Goal: Task Accomplishment & Management: Manage account settings

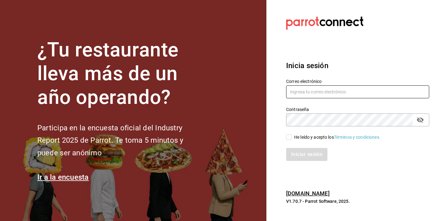
type input "[EMAIL_ADDRESS][DOMAIN_NAME]"
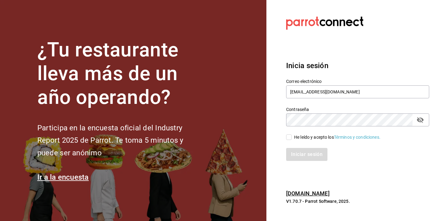
click at [295, 136] on div "He leído y acepto los Términos y condiciones." at bounding box center [337, 137] width 86 height 6
click at [292, 136] on input "He leído y acepto los Términos y condiciones." at bounding box center [289, 137] width 6 height 6
checkbox input "true"
click at [295, 157] on button "Iniciar sesión" at bounding box center [307, 154] width 42 height 13
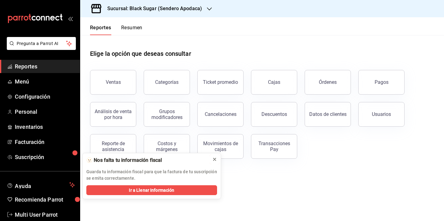
click at [215, 159] on icon at bounding box center [214, 159] width 2 height 2
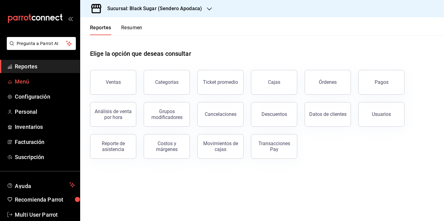
click at [43, 82] on span "Menú" at bounding box center [45, 81] width 60 height 8
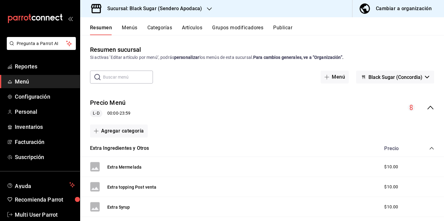
click at [410, 8] on div "Cambiar a organización" at bounding box center [404, 8] width 56 height 9
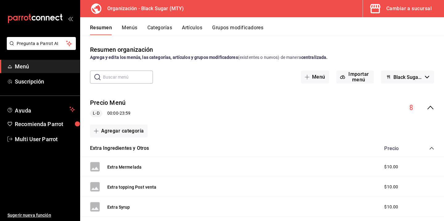
click at [168, 28] on button "Categorías" at bounding box center [159, 30] width 25 height 10
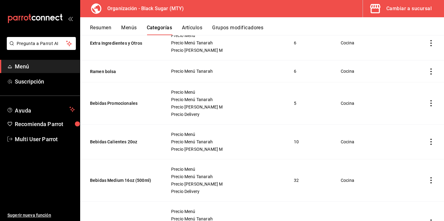
scroll to position [117, 0]
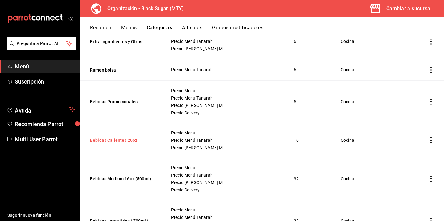
click at [133, 140] on button "Bebidas Calientes 20oz" at bounding box center [121, 140] width 62 height 6
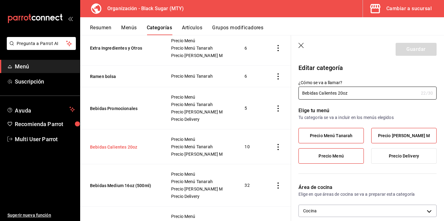
scroll to position [158, 0]
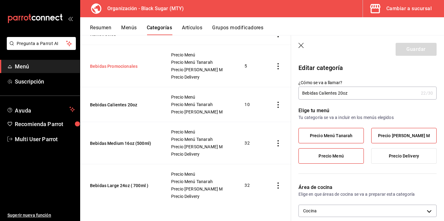
click at [127, 66] on button "Bebidas Promocionales" at bounding box center [121, 66] width 62 height 6
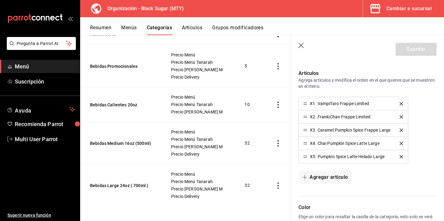
scroll to position [171, 0]
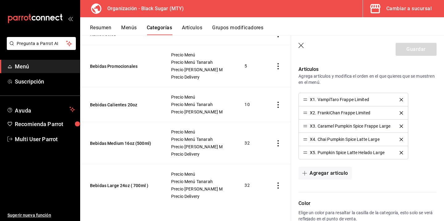
click at [401, 99] on icon "delete" at bounding box center [400, 99] width 3 height 3
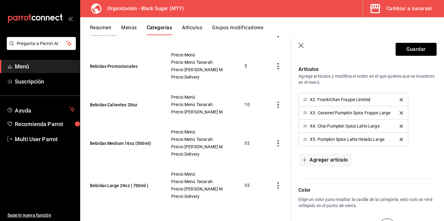
click at [400, 100] on icon "delete" at bounding box center [400, 99] width 3 height 3
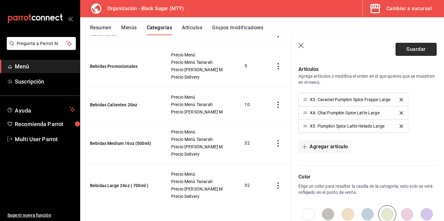
click at [415, 47] on button "Guardar" at bounding box center [415, 49] width 41 height 13
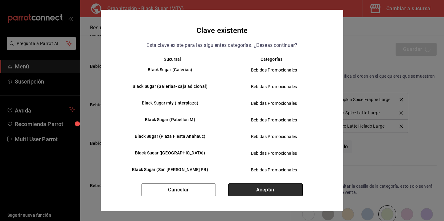
click at [276, 186] on button "Aceptar" at bounding box center [265, 189] width 75 height 13
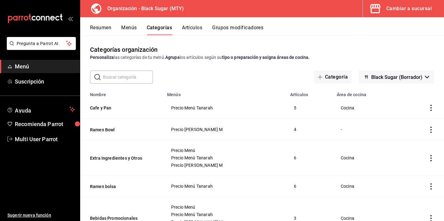
click at [109, 27] on button "Resumen" at bounding box center [100, 30] width 21 height 10
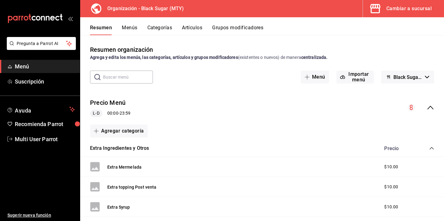
click at [427, 108] on icon "collapse-menu-row" at bounding box center [430, 107] width 7 height 7
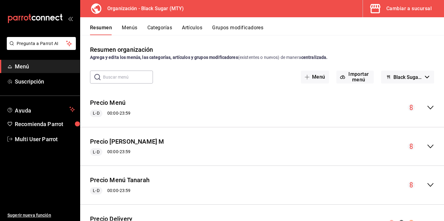
scroll to position [35, 0]
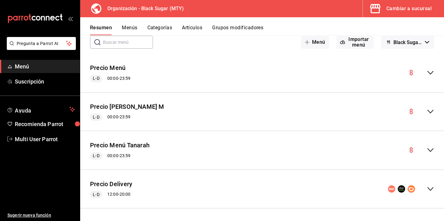
click at [432, 71] on icon "collapse-menu-row" at bounding box center [430, 72] width 7 height 7
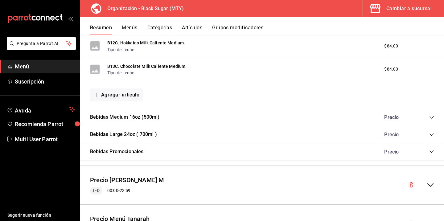
scroll to position [481, 0]
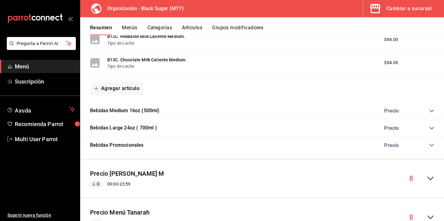
click at [433, 144] on icon "collapse-category-row" at bounding box center [431, 145] width 5 height 5
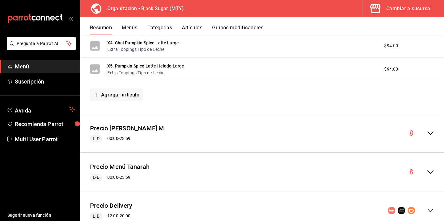
scroll to position [645, 0]
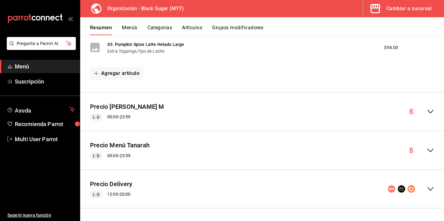
click at [427, 112] on icon "collapse-menu-row" at bounding box center [430, 111] width 7 height 7
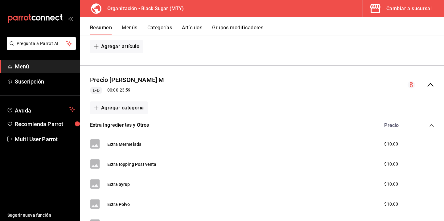
scroll to position [667, 0]
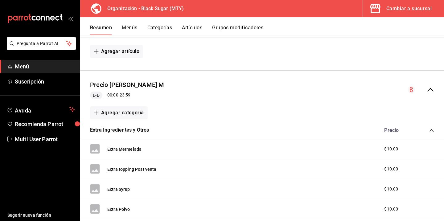
click at [433, 91] on icon "collapse-menu-row" at bounding box center [430, 89] width 7 height 7
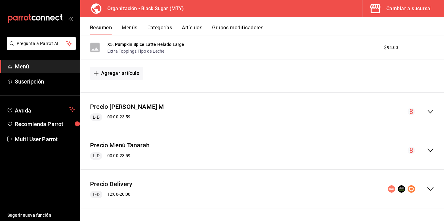
scroll to position [645, 0]
click at [430, 149] on icon "collapse-menu-row" at bounding box center [430, 150] width 7 height 7
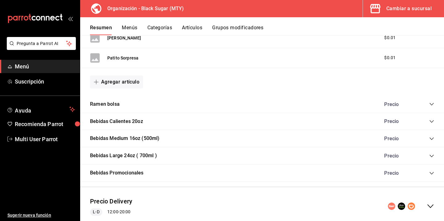
scroll to position [1060, 0]
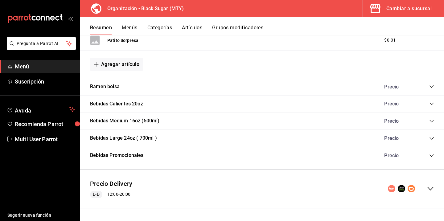
click at [430, 155] on icon "collapse-category-row" at bounding box center [431, 155] width 4 height 2
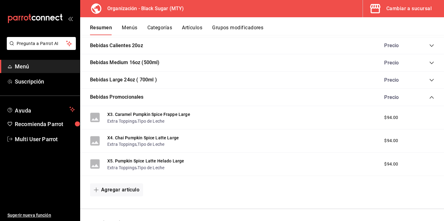
scroll to position [1105, 0]
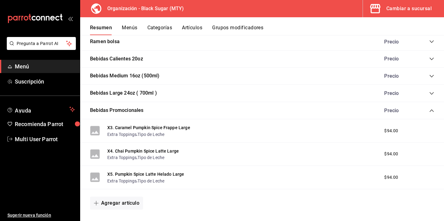
click at [129, 26] on button "Menús" at bounding box center [129, 30] width 15 height 10
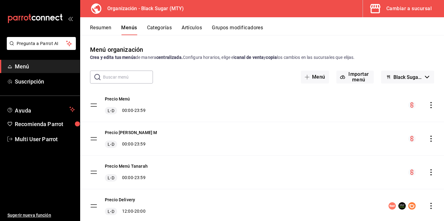
scroll to position [19, 0]
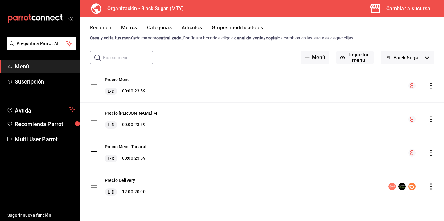
click at [159, 27] on button "Categorías" at bounding box center [159, 30] width 25 height 10
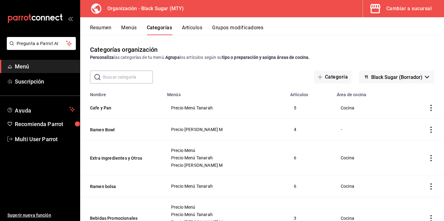
click at [197, 29] on button "Artículos" at bounding box center [192, 30] width 20 height 10
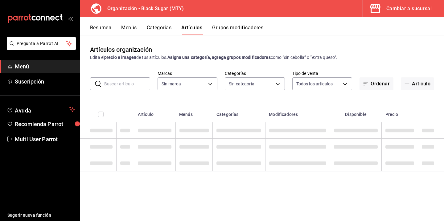
type input "187a88df-2753-4421-b0d4-a17ef0034368"
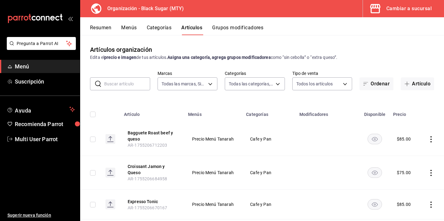
type input "9ce6e408-d0bf-4123-a54e-3cc5e65e5ec5,4a89c079-6bd0-40bf-82b6-799e49b65505,9d671…"
click at [135, 84] on input "text" at bounding box center [127, 84] width 46 height 12
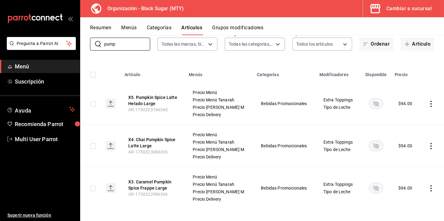
scroll to position [43, 0]
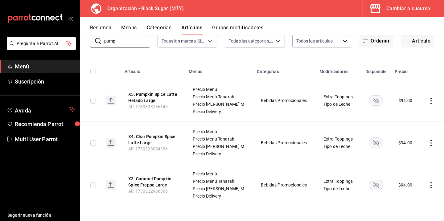
type input "pump"
click at [376, 101] on icon "availability-product" at bounding box center [376, 101] width 6 height 6
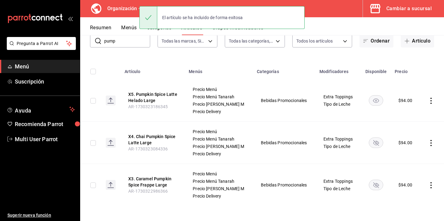
click at [376, 142] on rect "availability-product" at bounding box center [376, 142] width 14 height 10
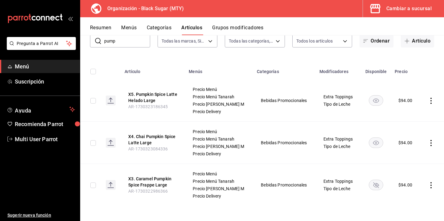
click at [378, 186] on rect "availability-product" at bounding box center [376, 185] width 14 height 10
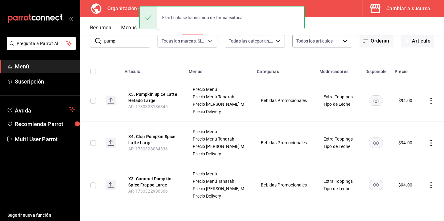
scroll to position [0, 0]
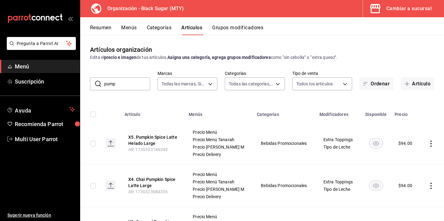
click at [126, 28] on button "Menús" at bounding box center [128, 30] width 15 height 10
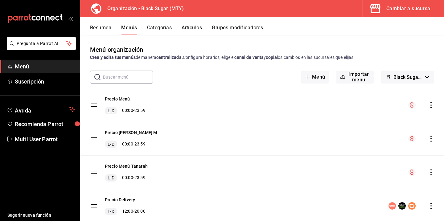
click at [104, 25] on button "Resumen" at bounding box center [100, 30] width 21 height 10
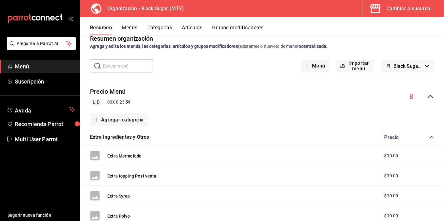
scroll to position [51, 0]
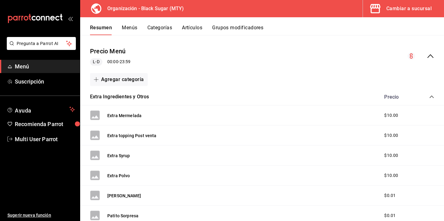
click at [431, 55] on icon "collapse-menu-row" at bounding box center [430, 56] width 6 height 4
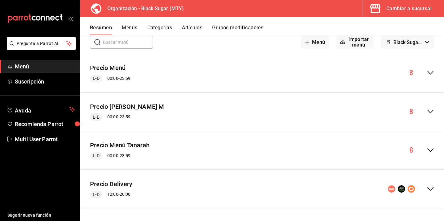
scroll to position [35, 0]
click at [425, 147] on div "collapse-menu-row" at bounding box center [421, 149] width 27 height 7
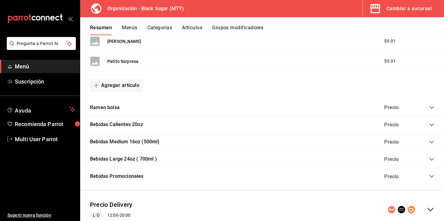
scroll to position [449, 0]
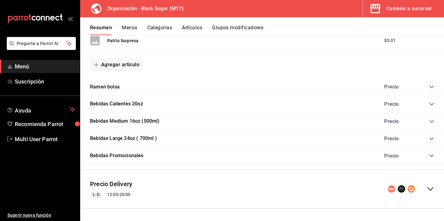
click at [432, 153] on icon "collapse-category-row" at bounding box center [431, 155] width 5 height 5
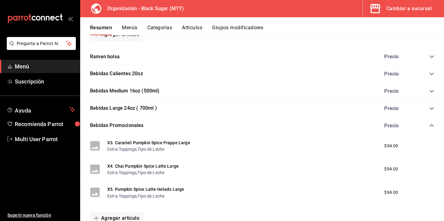
scroll to position [480, 0]
click at [431, 108] on icon "collapse-category-row" at bounding box center [431, 108] width 4 height 2
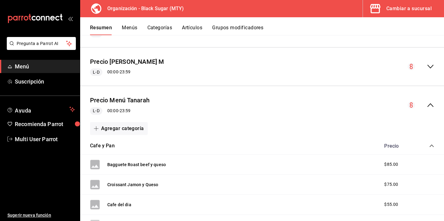
scroll to position [0, 0]
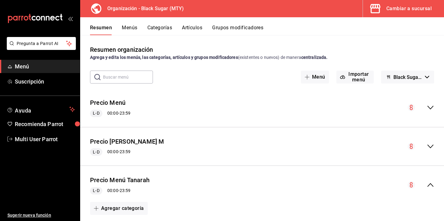
click at [426, 76] on icon "button" at bounding box center [427, 77] width 4 height 2
click at [407, 53] on div at bounding box center [222, 110] width 444 height 221
click at [131, 27] on button "Menús" at bounding box center [129, 30] width 15 height 10
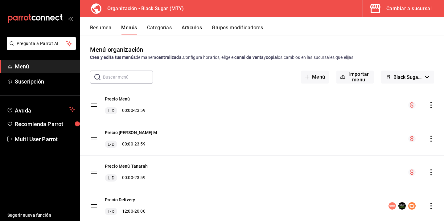
scroll to position [19, 0]
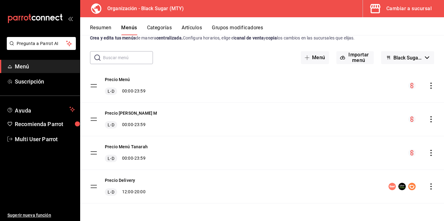
click at [431, 154] on icon "actions" at bounding box center [431, 153] width 6 height 6
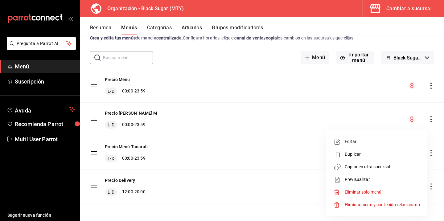
click at [378, 168] on span "Copiar en otra sucursal" at bounding box center [382, 167] width 75 height 6
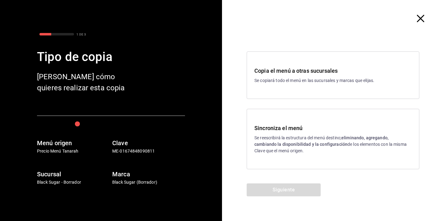
click at [317, 128] on h3 "Sincroniza el menú" at bounding box center [332, 128] width 157 height 8
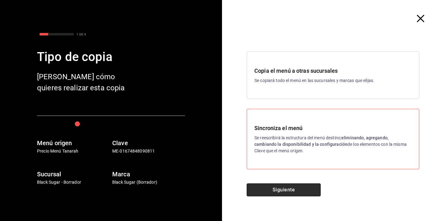
click at [288, 187] on button "Siguiente" at bounding box center [284, 189] width 74 height 13
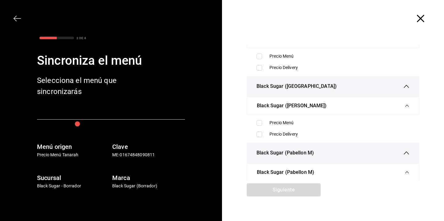
scroll to position [92, 0]
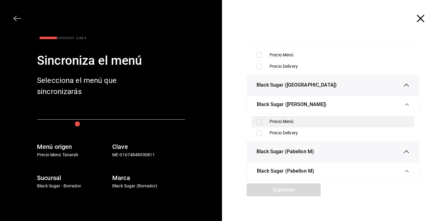
click at [260, 122] on input "checkbox" at bounding box center [259, 122] width 6 height 6
checkbox input "true"
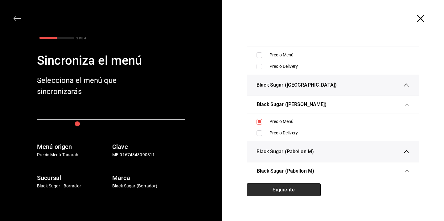
click at [301, 188] on button "Siguiente" at bounding box center [284, 189] width 74 height 13
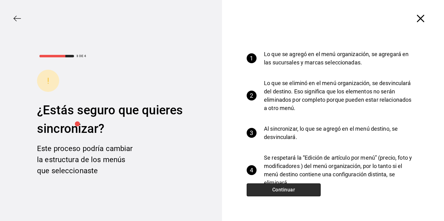
click at [293, 187] on button "Continuar" at bounding box center [284, 189] width 74 height 13
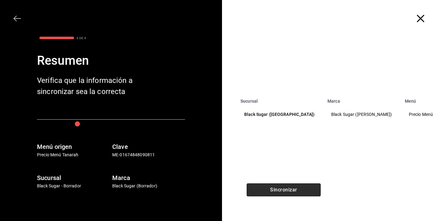
click at [293, 187] on button "Sincronizar" at bounding box center [284, 189] width 74 height 13
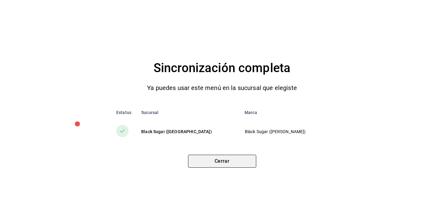
click at [223, 159] on button "Cerrar" at bounding box center [222, 161] width 68 height 13
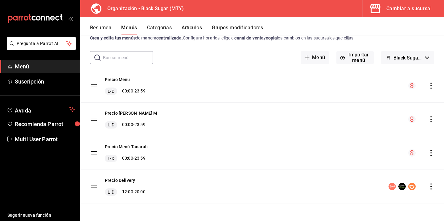
click at [158, 30] on button "Categorías" at bounding box center [159, 30] width 25 height 10
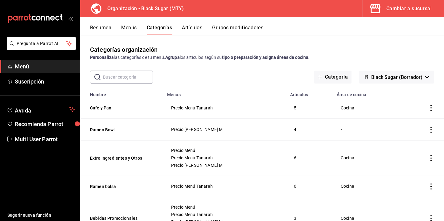
click at [197, 31] on button "Artículos" at bounding box center [192, 30] width 20 height 10
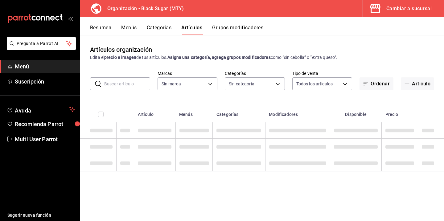
type input "187a88df-2753-4421-b0d4-a17ef0034368"
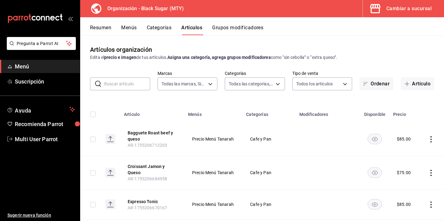
type input "9ce6e408-d0bf-4123-a54e-3cc5e65e5ec5,4a89c079-6bd0-40bf-82b6-799e49b65505,9d671…"
click at [115, 83] on input "text" at bounding box center [127, 84] width 46 height 12
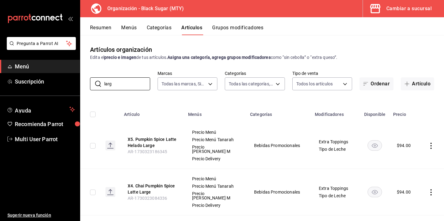
type input "larg"
click at [159, 27] on button "Categorías" at bounding box center [159, 30] width 25 height 10
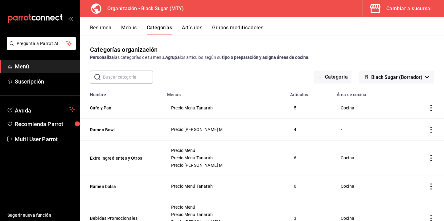
click at [137, 76] on input "text" at bounding box center [128, 77] width 50 height 12
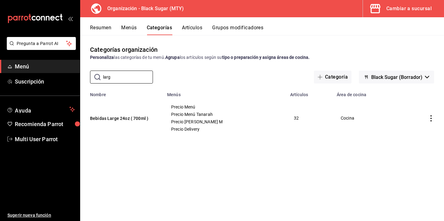
type input "larg"
click at [128, 32] on button "Menús" at bounding box center [128, 30] width 15 height 10
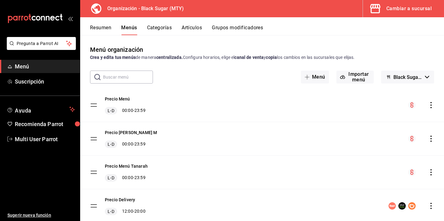
scroll to position [19, 0]
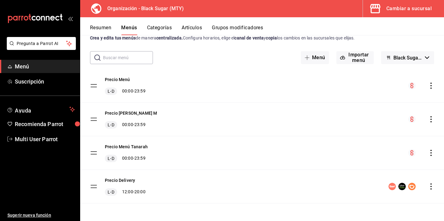
click at [107, 30] on button "Resumen" at bounding box center [100, 30] width 21 height 10
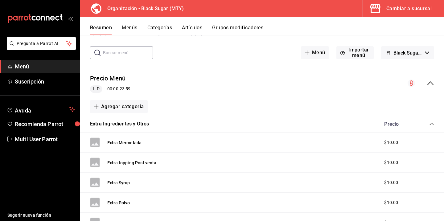
scroll to position [22, 0]
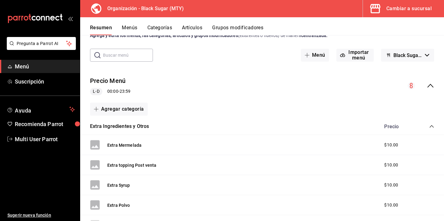
click at [426, 85] on div "collapse-menu-row" at bounding box center [421, 85] width 27 height 7
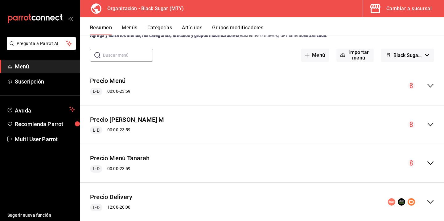
click at [426, 85] on div "collapse-menu-row" at bounding box center [421, 85] width 27 height 7
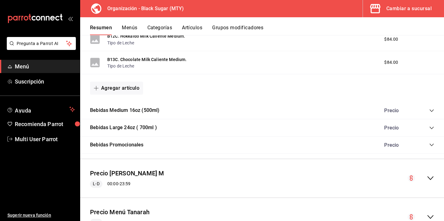
scroll to position [482, 0]
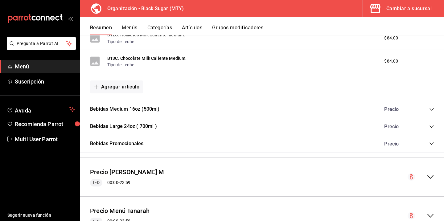
click at [433, 127] on icon "collapse-category-row" at bounding box center [431, 126] width 5 height 5
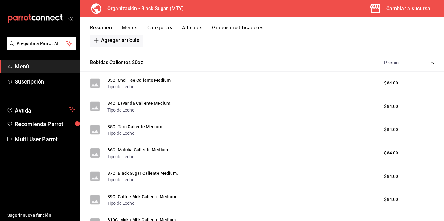
scroll to position [0, 0]
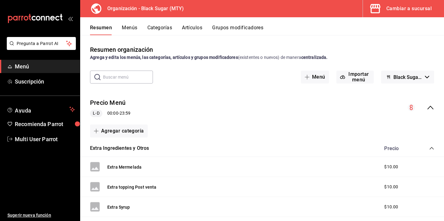
click at [135, 27] on button "Menús" at bounding box center [129, 30] width 15 height 10
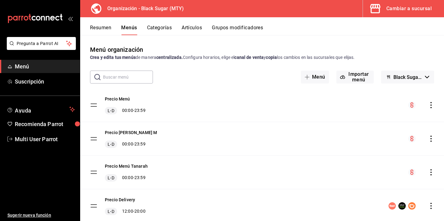
click at [432, 105] on icon "actions" at bounding box center [431, 105] width 6 height 6
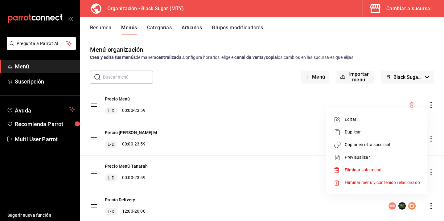
click at [387, 143] on span "Copiar en otra sucursal" at bounding box center [382, 144] width 75 height 6
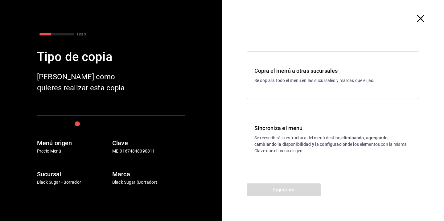
click at [283, 148] on p "Se reescribirá la estructura del menú destino; eliminando, agregando, cambiando…" at bounding box center [332, 144] width 157 height 19
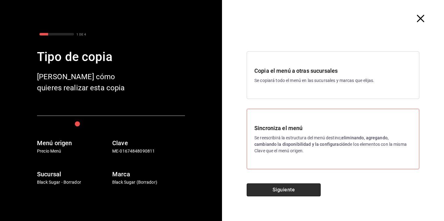
click at [279, 192] on button "Siguiente" at bounding box center [284, 189] width 74 height 13
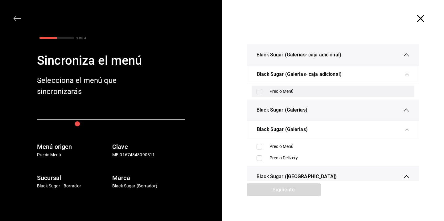
click at [259, 92] on input "checkbox" at bounding box center [259, 92] width 6 height 6
checkbox input "true"
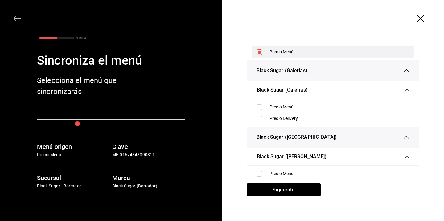
scroll to position [40, 0]
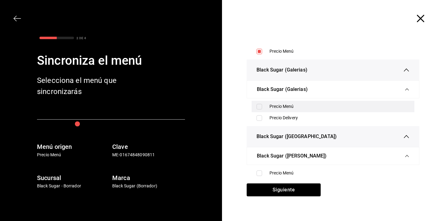
click at [257, 108] on input "checkbox" at bounding box center [259, 107] width 6 height 6
checkbox input "true"
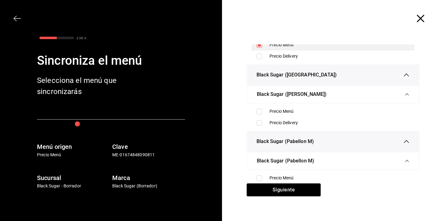
scroll to position [103, 0]
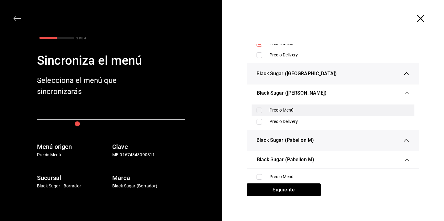
click at [258, 110] on input "checkbox" at bounding box center [259, 111] width 6 height 6
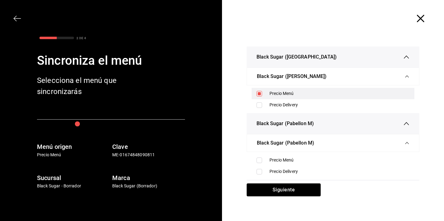
scroll to position [120, 0]
click at [260, 93] on input "checkbox" at bounding box center [259, 94] width 6 height 6
checkbox input "false"
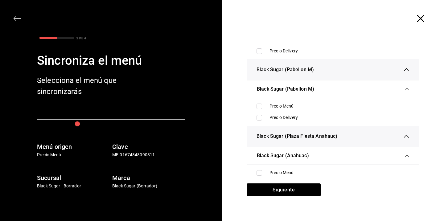
scroll to position [176, 0]
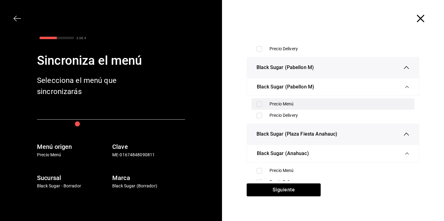
click at [259, 103] on input "checkbox" at bounding box center [259, 104] width 6 height 6
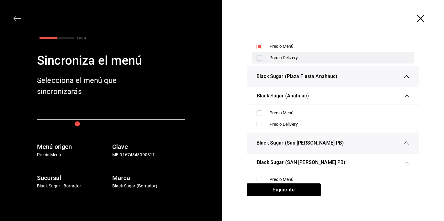
scroll to position [234, 0]
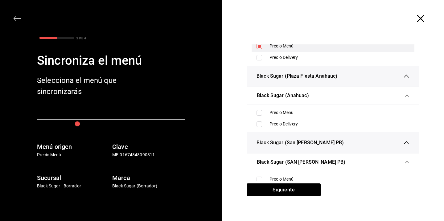
click at [258, 48] on input "checkbox" at bounding box center [259, 46] width 6 height 6
checkbox input "false"
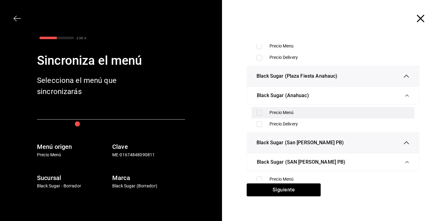
click at [261, 113] on input "checkbox" at bounding box center [259, 113] width 6 height 6
checkbox input "true"
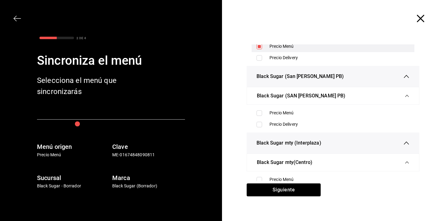
scroll to position [300, 0]
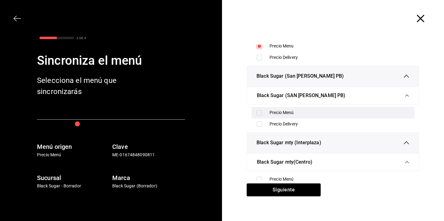
click at [261, 114] on input "checkbox" at bounding box center [259, 113] width 6 height 6
checkbox input "true"
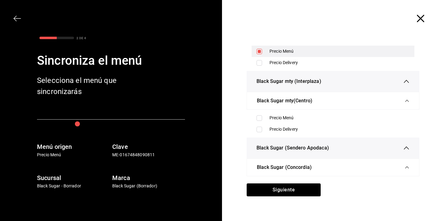
scroll to position [362, 0]
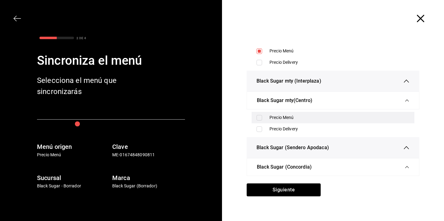
click at [261, 117] on input "checkbox" at bounding box center [259, 118] width 6 height 6
checkbox input "true"
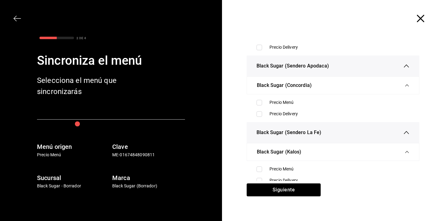
scroll to position [445, 0]
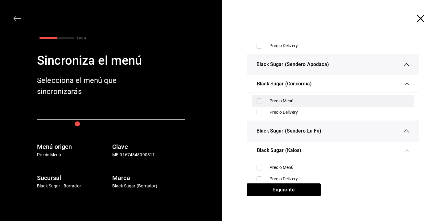
click at [259, 100] on div "Precio Menú" at bounding box center [333, 100] width 163 height 11
checkbox input "true"
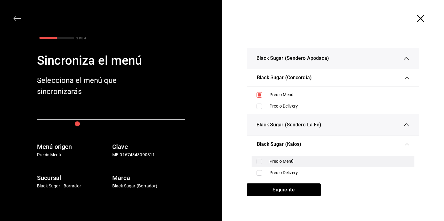
click at [262, 165] on div "Precio Menú" at bounding box center [333, 161] width 163 height 11
checkbox input "true"
click at [271, 197] on div "Siguiente" at bounding box center [283, 202] width 123 height 38
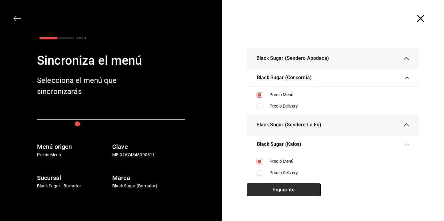
click at [271, 192] on button "Siguiente" at bounding box center [284, 189] width 74 height 13
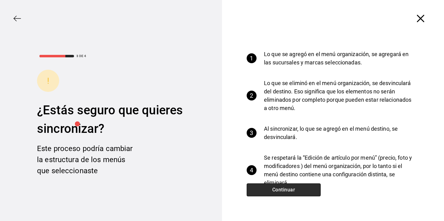
click at [271, 190] on button "Continuar" at bounding box center [284, 189] width 74 height 13
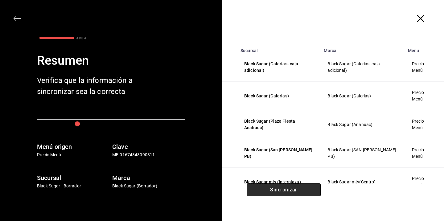
click at [271, 190] on button "Sincronizar" at bounding box center [284, 189] width 74 height 13
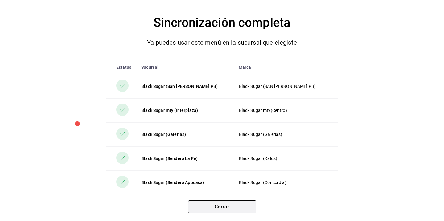
click at [231, 206] on button "Cerrar" at bounding box center [222, 206] width 68 height 13
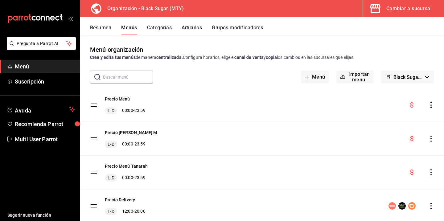
click at [429, 141] on icon "actions" at bounding box center [431, 139] width 6 height 6
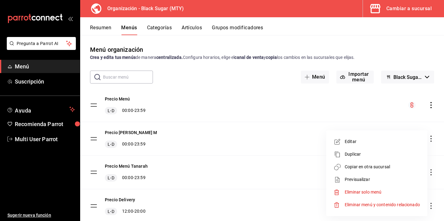
click at [383, 166] on span "Copiar en otra sucursal" at bounding box center [382, 167] width 75 height 6
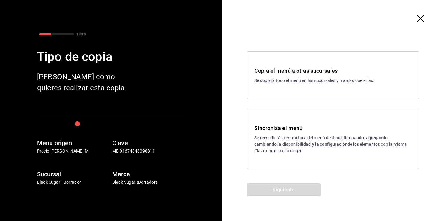
click at [301, 127] on h3 "Sincroniza el menú" at bounding box center [332, 128] width 157 height 8
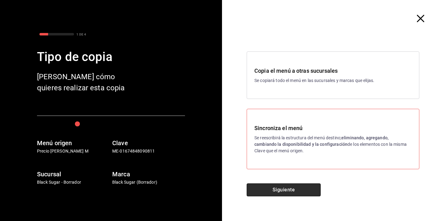
click at [292, 184] on button "Siguiente" at bounding box center [284, 189] width 74 height 13
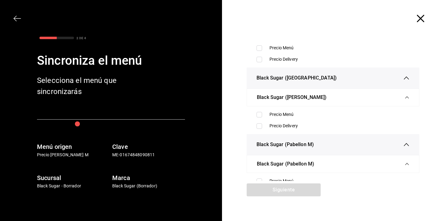
scroll to position [117, 0]
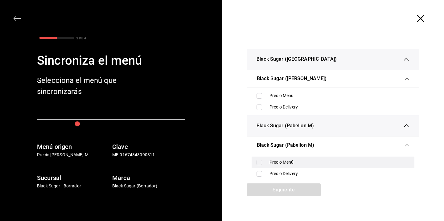
click at [261, 161] on input "checkbox" at bounding box center [259, 163] width 6 height 6
checkbox input "true"
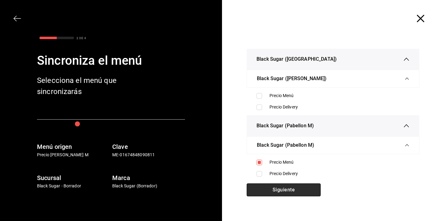
click at [265, 193] on button "Siguiente" at bounding box center [284, 189] width 74 height 13
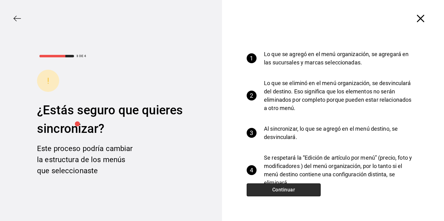
click at [290, 189] on button "Continuar" at bounding box center [284, 189] width 74 height 13
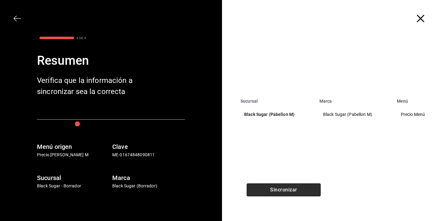
click at [278, 193] on button "Sincronizar" at bounding box center [284, 189] width 74 height 13
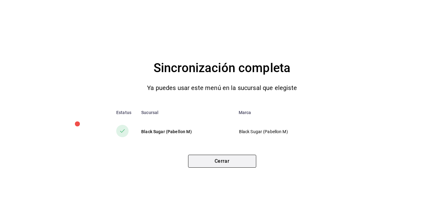
click at [207, 159] on button "Cerrar" at bounding box center [222, 161] width 68 height 13
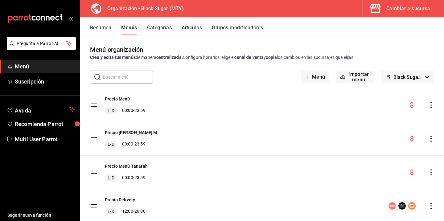
click at [381, 12] on icon "button" at bounding box center [375, 8] width 12 height 12
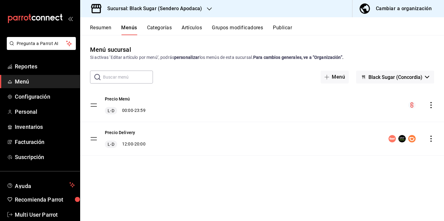
click at [105, 28] on button "Resumen" at bounding box center [100, 30] width 21 height 10
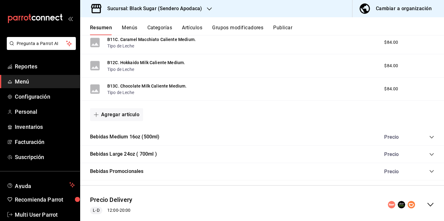
scroll to position [470, 0]
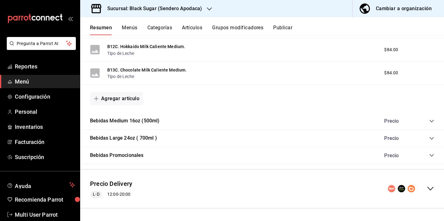
click at [432, 154] on icon "collapse-category-row" at bounding box center [431, 155] width 5 height 5
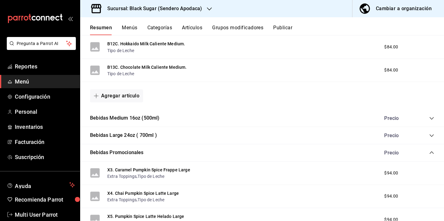
scroll to position [472, 0]
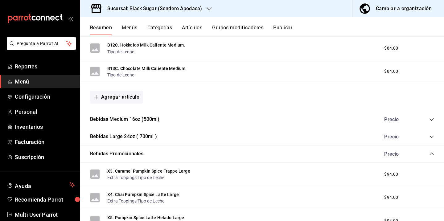
click at [428, 135] on div "Precio" at bounding box center [406, 137] width 56 height 6
click at [432, 136] on icon "collapse-category-row" at bounding box center [431, 136] width 5 height 5
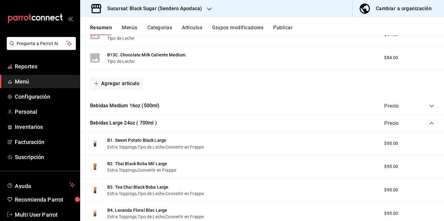
scroll to position [484, 0]
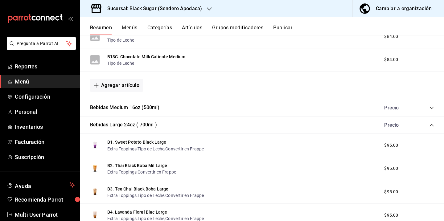
click at [433, 125] on icon "collapse-category-row" at bounding box center [431, 125] width 5 height 5
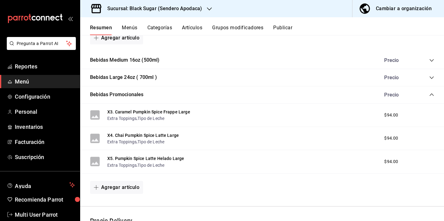
scroll to position [531, 0]
click at [207, 9] on icon "button" at bounding box center [209, 8] width 5 height 5
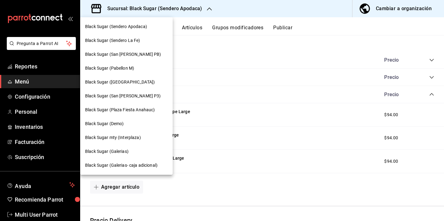
click at [343, 12] on div at bounding box center [222, 110] width 444 height 221
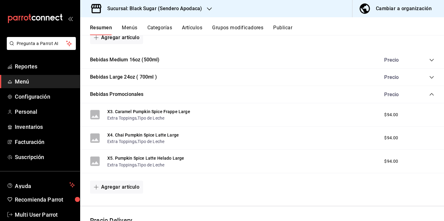
click at [208, 11] on div at bounding box center [209, 9] width 5 height 6
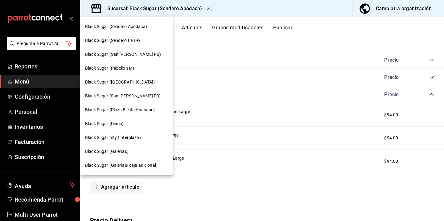
click at [134, 83] on span "Black Sugar (Plaza Tanarah)" at bounding box center [120, 82] width 70 height 6
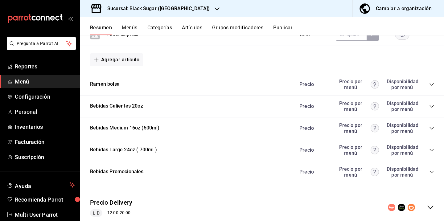
scroll to position [415, 0]
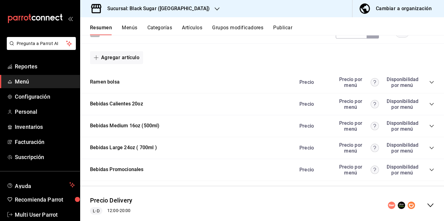
click at [431, 169] on icon "collapse-category-row" at bounding box center [431, 169] width 5 height 5
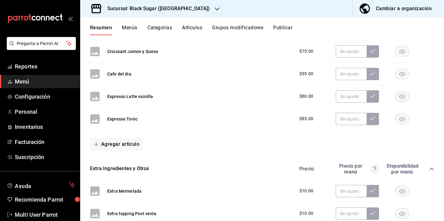
scroll to position [13, 0]
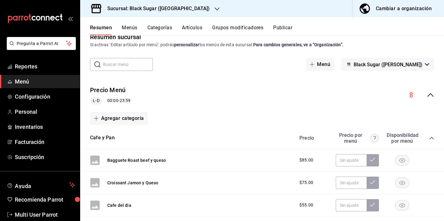
click at [215, 9] on icon "button" at bounding box center [217, 8] width 5 height 5
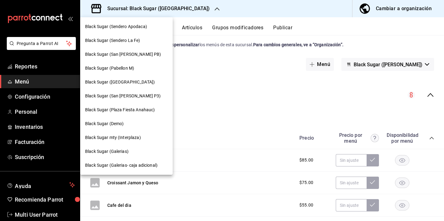
click at [385, 12] on div at bounding box center [222, 110] width 444 height 221
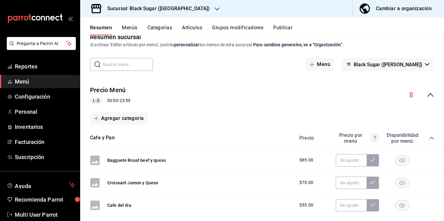
click at [385, 12] on div "Black Sugar (Sendero Apodaca) Black Sugar (Sendero La Fe) Black Sugar (San Agus…" at bounding box center [222, 110] width 444 height 221
click at [385, 12] on div "Cambiar a organización" at bounding box center [404, 8] width 56 height 9
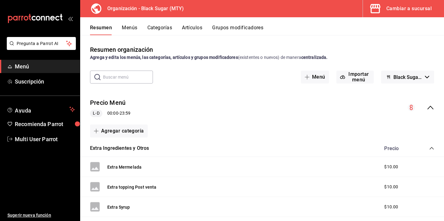
click at [188, 30] on button "Artículos" at bounding box center [192, 30] width 20 height 10
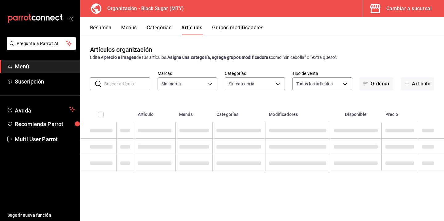
type input "187a88df-2753-4421-b0d4-a17ef0034368"
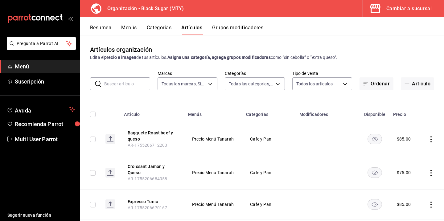
type input "9ce6e408-d0bf-4123-a54e-3cc5e65e5ec5,4a89c079-6bd0-40bf-82b6-799e49b65505,9d671…"
click at [129, 82] on input "text" at bounding box center [127, 84] width 46 height 12
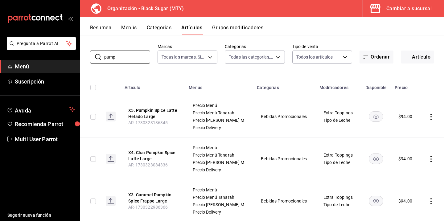
scroll to position [43, 0]
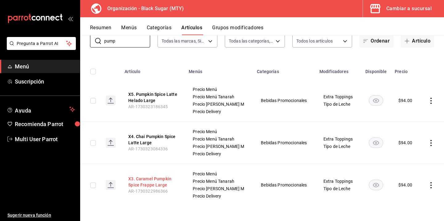
type input "pump"
click at [156, 182] on button "X3. Caramel Pumpkin Spice Frappe Large" at bounding box center [152, 182] width 49 height 12
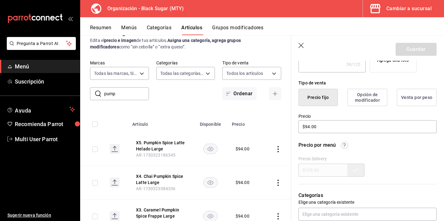
scroll to position [135, 0]
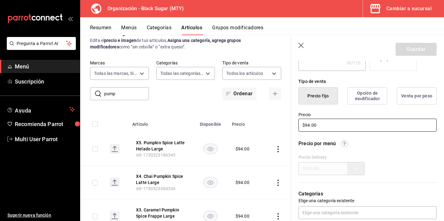
click at [310, 125] on input "$94.00" at bounding box center [367, 125] width 138 height 13
type textarea "x"
type input "$9.00"
type textarea "x"
type input "$99.00"
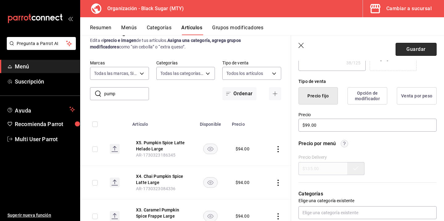
click at [408, 49] on button "Guardar" at bounding box center [415, 49] width 41 height 13
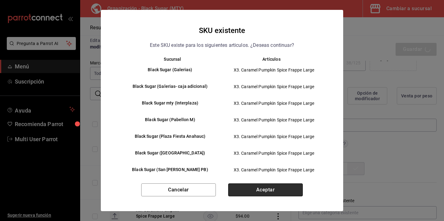
click at [287, 186] on button "Aceptar" at bounding box center [265, 189] width 75 height 13
type textarea "x"
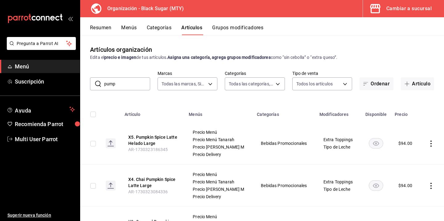
click at [388, 12] on div "Cambiar a sucursal" at bounding box center [408, 8] width 45 height 9
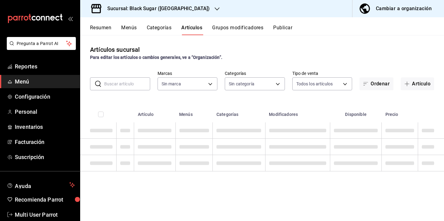
type input "1ff30b57-5a2d-4e77-86c8-2343c8d0692c"
type input "5337441e-36a9-4f00-a3f0-882b4e2818d6,363200f5-3b65-4dea-a339-ec7a2131ebe7,c7881…"
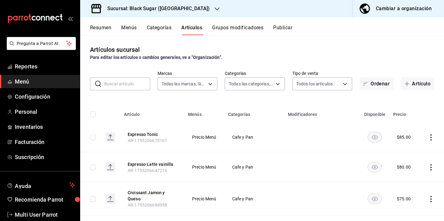
click at [131, 28] on button "Menús" at bounding box center [128, 30] width 15 height 10
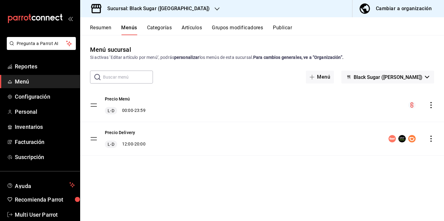
click at [91, 26] on button "Resumen" at bounding box center [100, 30] width 21 height 10
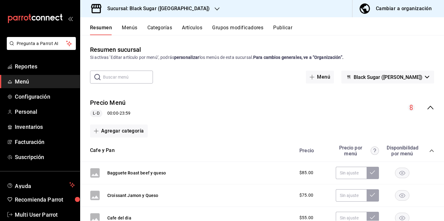
scroll to position [432, 0]
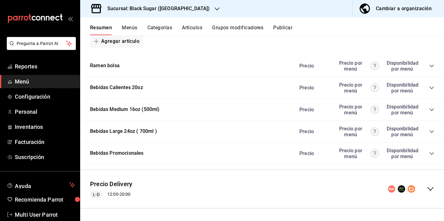
click at [427, 151] on div "Precio Precio por menú Disponibilidad por menú" at bounding box center [363, 154] width 141 height 12
click at [432, 152] on icon "collapse-category-row" at bounding box center [431, 153] width 5 height 5
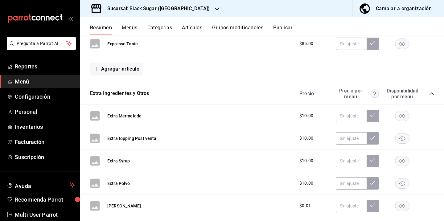
scroll to position [0, 0]
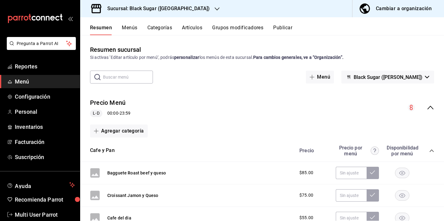
click at [380, 11] on div "Cambiar a organización" at bounding box center [404, 8] width 56 height 9
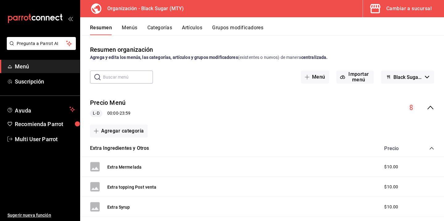
click at [132, 29] on button "Menús" at bounding box center [129, 30] width 15 height 10
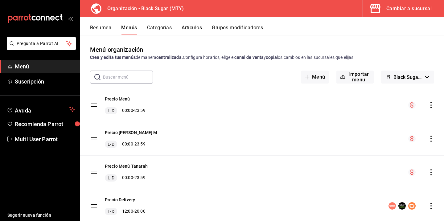
click at [431, 103] on icon "actions" at bounding box center [430, 105] width 1 height 6
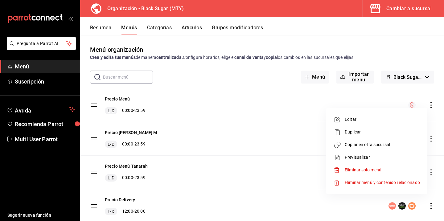
click at [394, 141] on li "Copiar en otra sucursal" at bounding box center [377, 144] width 96 height 13
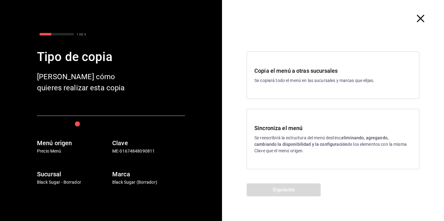
click at [289, 141] on p "Se reescribirá la estructura del menú destino; eliminando, agregando, cambiando…" at bounding box center [332, 144] width 157 height 19
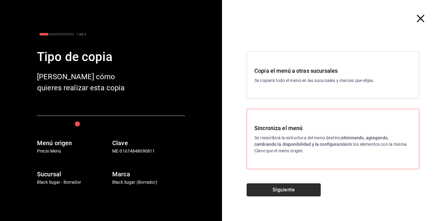
click at [283, 188] on button "Siguiente" at bounding box center [284, 189] width 74 height 13
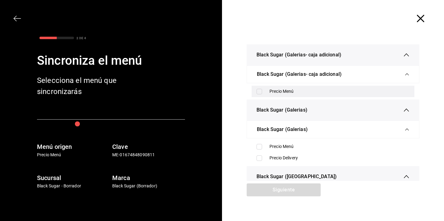
click at [260, 93] on input "checkbox" at bounding box center [259, 92] width 6 height 6
checkbox input "true"
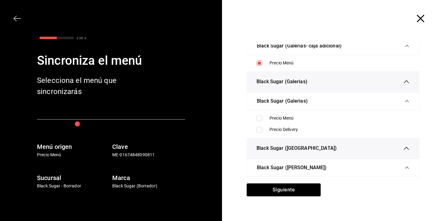
scroll to position [29, 0]
click at [260, 119] on input "checkbox" at bounding box center [259, 118] width 6 height 6
checkbox input "true"
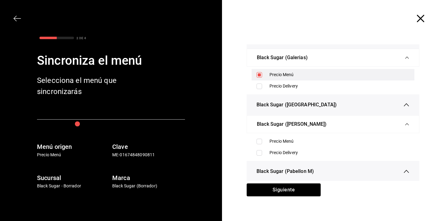
scroll to position [72, 0]
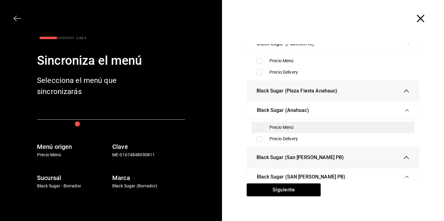
click at [258, 129] on input "checkbox" at bounding box center [259, 128] width 6 height 6
checkbox input "true"
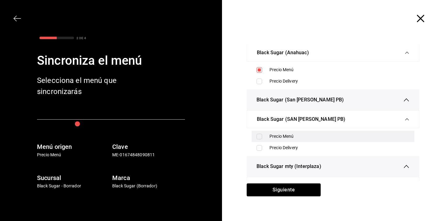
click at [259, 137] on input "checkbox" at bounding box center [259, 137] width 6 height 6
checkbox input "true"
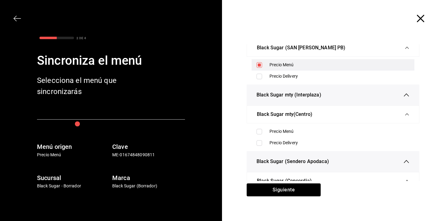
scroll to position [350, 0]
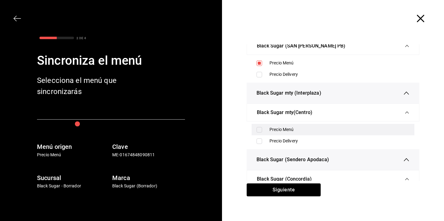
click at [259, 133] on input "checkbox" at bounding box center [259, 130] width 6 height 6
checkbox input "true"
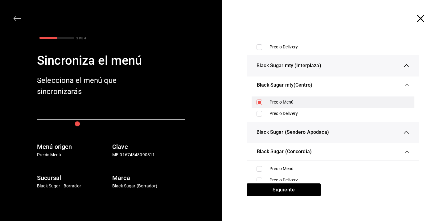
scroll to position [387, 0]
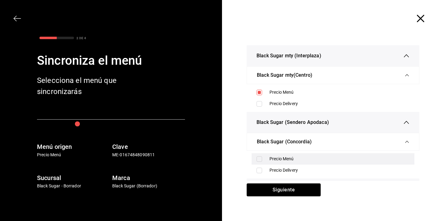
click at [260, 158] on div "Precio Menú" at bounding box center [333, 158] width 163 height 11
checkbox input "true"
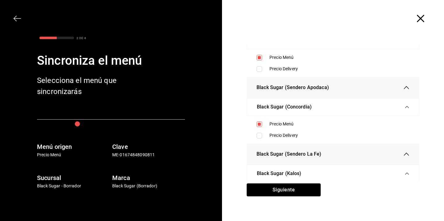
scroll to position [454, 0]
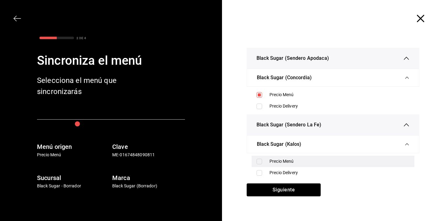
click at [259, 160] on input "checkbox" at bounding box center [259, 162] width 6 height 6
checkbox input "true"
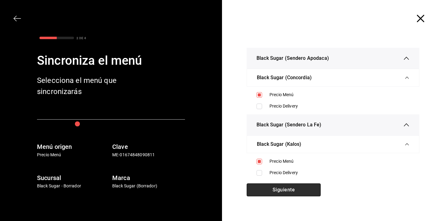
click at [270, 188] on button "Siguiente" at bounding box center [284, 189] width 74 height 13
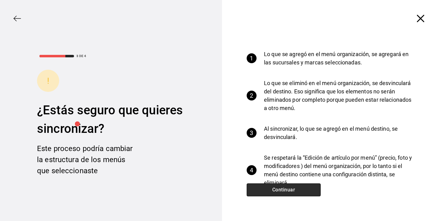
click at [270, 188] on button "Continuar" at bounding box center [284, 189] width 74 height 13
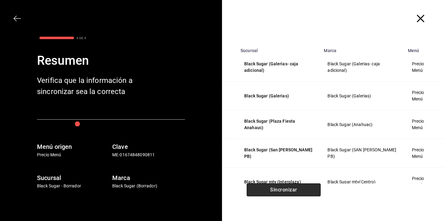
click at [270, 188] on button "Sincronizar" at bounding box center [284, 189] width 74 height 13
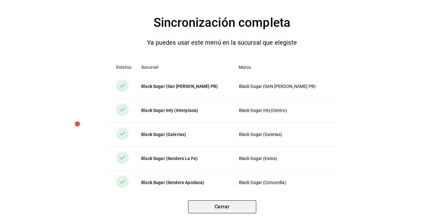
click at [248, 206] on button "Cerrar" at bounding box center [222, 206] width 68 height 13
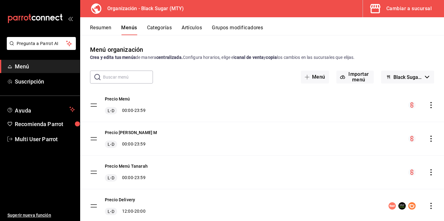
click at [430, 137] on icon "actions" at bounding box center [431, 139] width 6 height 6
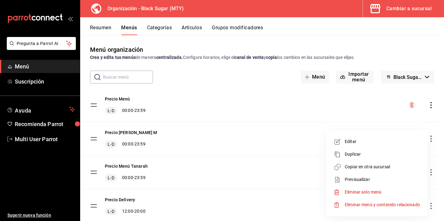
click at [387, 165] on span "Copiar en otra sucursal" at bounding box center [382, 167] width 75 height 6
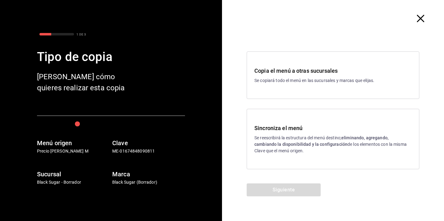
click at [308, 149] on p "Se reescribirá la estructura del menú destino; eliminando, agregando, cambiando…" at bounding box center [332, 144] width 157 height 19
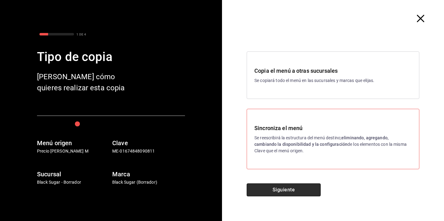
click at [295, 187] on button "Siguiente" at bounding box center [284, 189] width 74 height 13
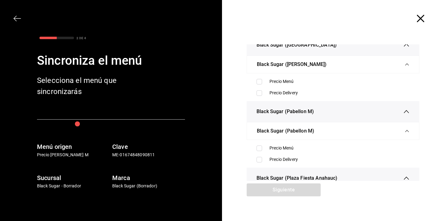
scroll to position [133, 0]
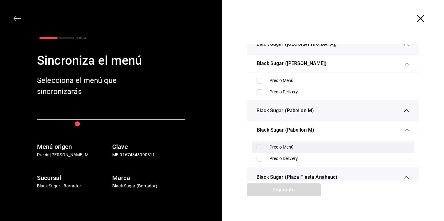
click at [273, 145] on div "Precio Menú" at bounding box center [339, 147] width 140 height 6
checkbox input "true"
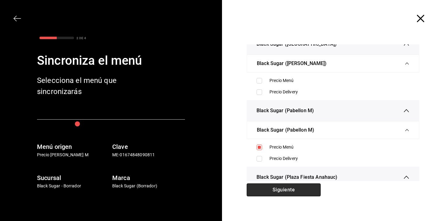
click at [307, 191] on button "Siguiente" at bounding box center [284, 189] width 74 height 13
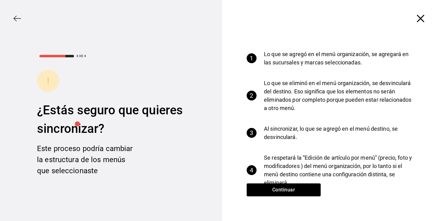
click at [292, 199] on div "Continuar" at bounding box center [283, 202] width 123 height 38
click at [289, 193] on button "Continuar" at bounding box center [284, 189] width 74 height 13
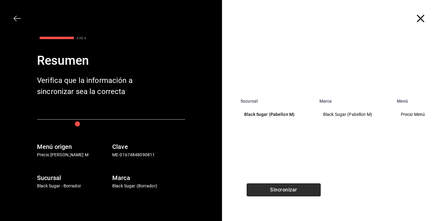
click at [289, 193] on button "Sincronizar" at bounding box center [284, 189] width 74 height 13
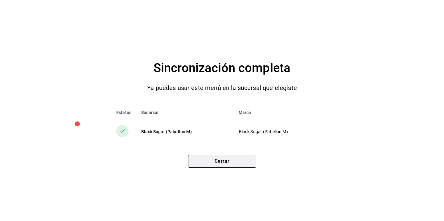
click at [243, 160] on button "Cerrar" at bounding box center [222, 161] width 68 height 13
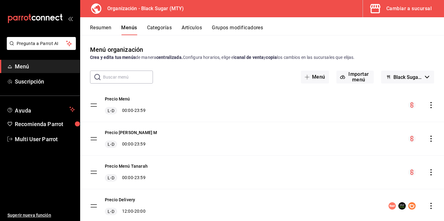
scroll to position [19, 0]
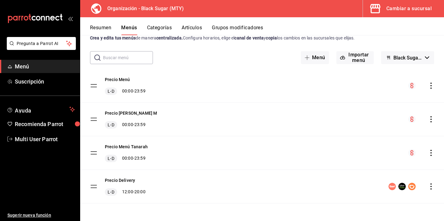
click at [432, 153] on icon "actions" at bounding box center [431, 153] width 6 height 6
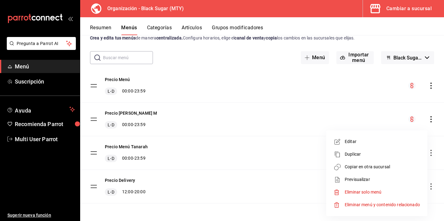
click at [359, 166] on span "Copiar en otra sucursal" at bounding box center [382, 167] width 75 height 6
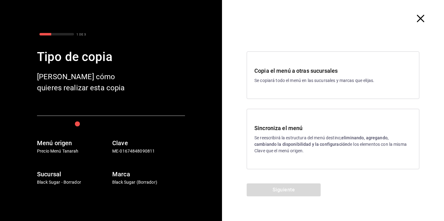
click at [275, 145] on strong "eliminando, agregando, cambiando la disponibilidad y la configuración" at bounding box center [321, 140] width 134 height 11
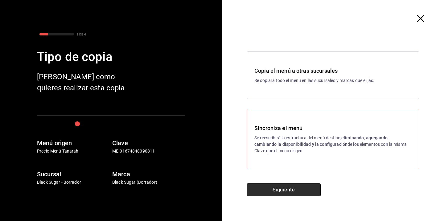
click at [276, 187] on button "Siguiente" at bounding box center [284, 189] width 74 height 13
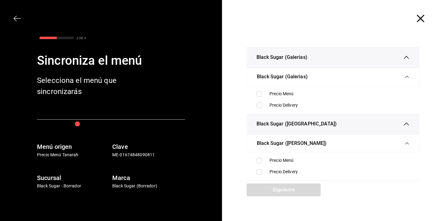
scroll to position [56, 0]
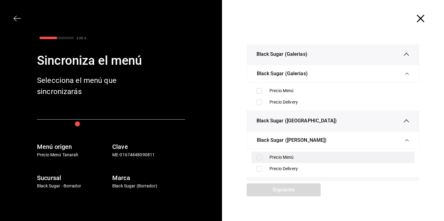
click at [262, 157] on label at bounding box center [260, 158] width 8 height 6
click at [262, 157] on input "checkbox" at bounding box center [259, 158] width 6 height 6
click at [261, 159] on input "checkbox" at bounding box center [259, 158] width 6 height 6
checkbox input "true"
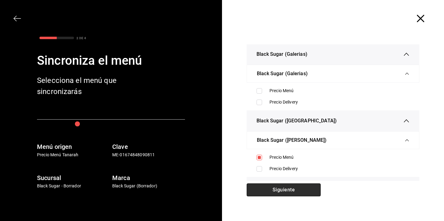
click at [272, 191] on button "Siguiente" at bounding box center [284, 189] width 74 height 13
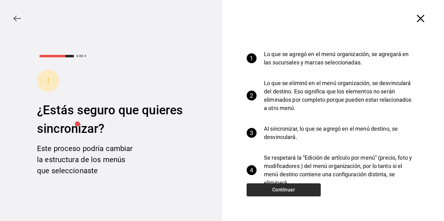
click at [268, 189] on button "Continuar" at bounding box center [284, 189] width 74 height 13
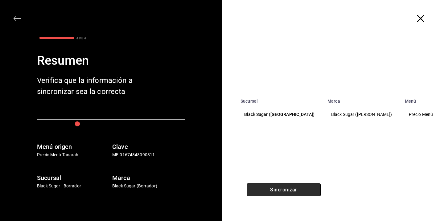
click at [268, 189] on button "Sincronizar" at bounding box center [284, 189] width 74 height 13
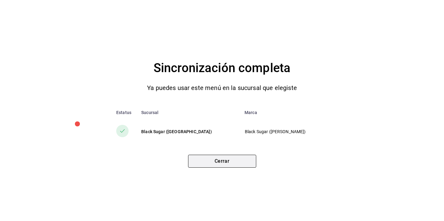
click at [235, 160] on button "Cerrar" at bounding box center [222, 161] width 68 height 13
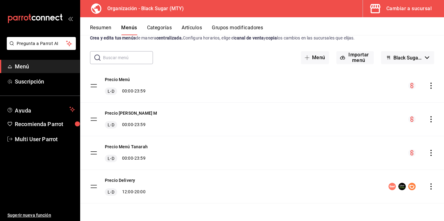
click at [100, 28] on button "Resumen" at bounding box center [100, 30] width 21 height 10
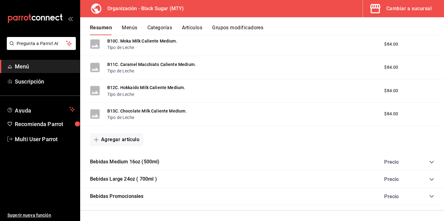
scroll to position [548, 0]
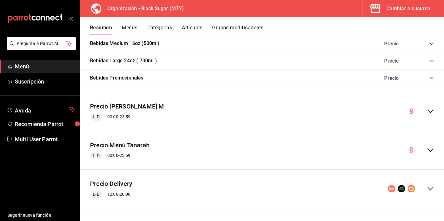
click at [428, 152] on icon "collapse-menu-row" at bounding box center [430, 149] width 7 height 7
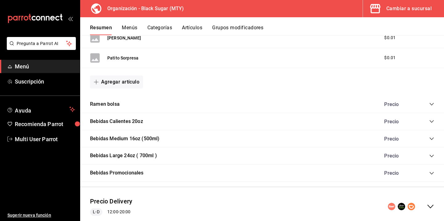
scroll to position [962, 0]
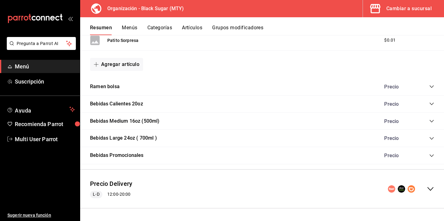
click at [169, 27] on button "Categorías" at bounding box center [159, 30] width 25 height 10
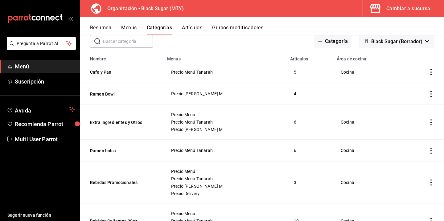
scroll to position [35, 0]
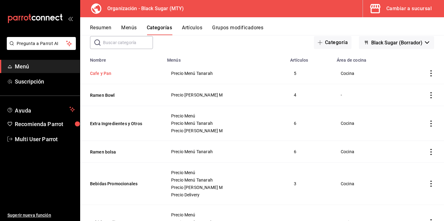
drag, startPoint x: 135, startPoint y: 95, endPoint x: 133, endPoint y: 72, distance: 22.9
click at [133, 72] on tbody "Cafe y Pan Precio Menú Tanarah 5 Cocina Ramen Bowl Precio Menú Pabellon M 4 - E…" at bounding box center [262, 193] width 364 height 261
click at [430, 74] on icon "actions" at bounding box center [431, 73] width 6 height 6
click at [407, 70] on div at bounding box center [222, 110] width 444 height 221
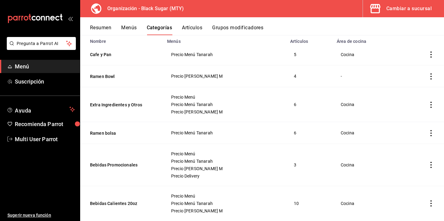
scroll to position [0, 0]
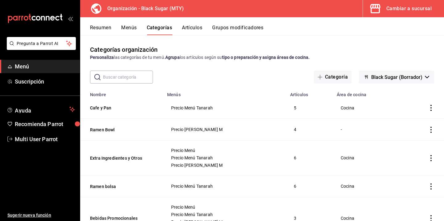
click at [392, 10] on div "Cambiar a sucursal" at bounding box center [408, 8] width 45 height 9
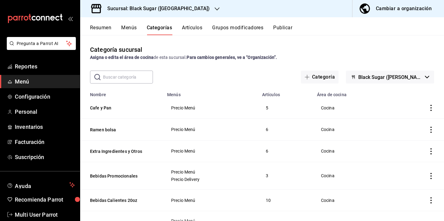
click at [130, 29] on button "Menús" at bounding box center [128, 30] width 15 height 10
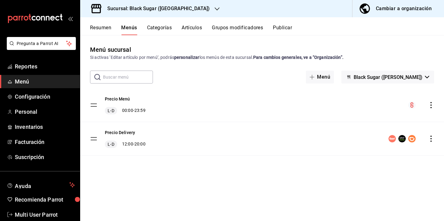
click at [196, 8] on div "Sucursal: Black Sugar (Plaza Tanarah)" at bounding box center [153, 8] width 137 height 17
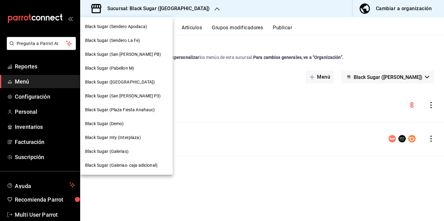
click at [134, 65] on span "Black Sugar (Pabellon M)" at bounding box center [109, 68] width 49 height 6
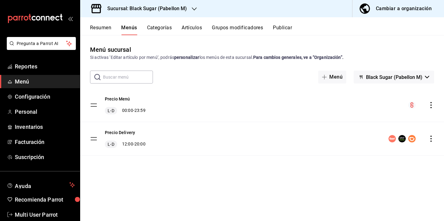
click at [108, 28] on button "Resumen" at bounding box center [100, 30] width 21 height 10
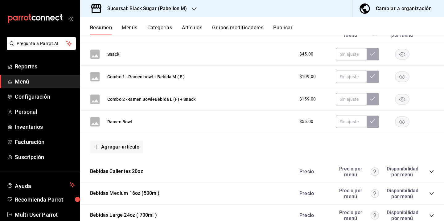
scroll to position [387, 0]
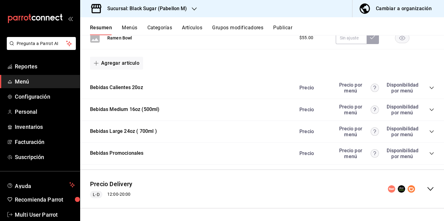
click at [434, 155] on icon "collapse-category-row" at bounding box center [431, 153] width 5 height 5
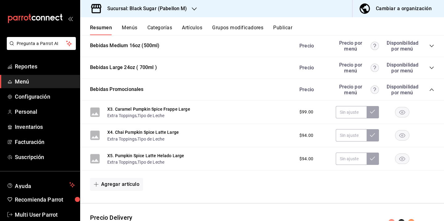
scroll to position [452, 0]
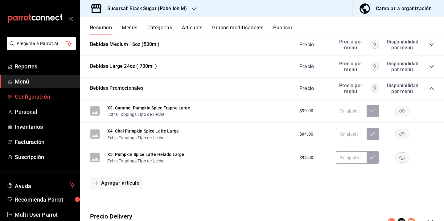
click at [35, 100] on span "Configuración" at bounding box center [45, 96] width 60 height 8
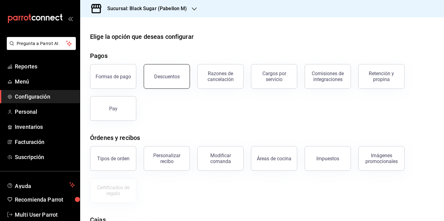
click at [160, 80] on button "Descuentos" at bounding box center [167, 76] width 46 height 25
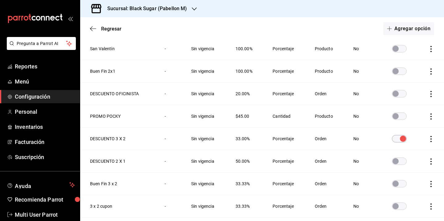
scroll to position [100, 0]
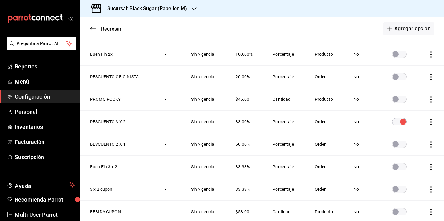
click at [400, 121] on input "discountsTable" at bounding box center [403, 121] width 22 height 7
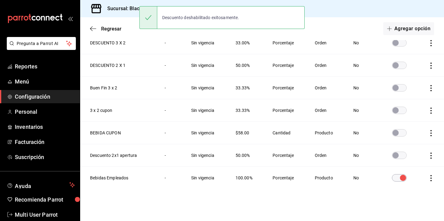
scroll to position [0, 0]
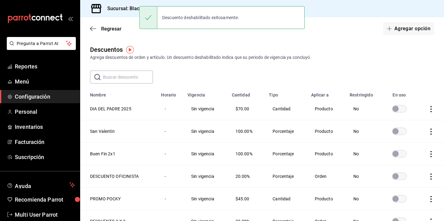
click at [123, 12] on h3 "Sucursal: Black Sugar (Pabellon M)" at bounding box center [144, 8] width 84 height 7
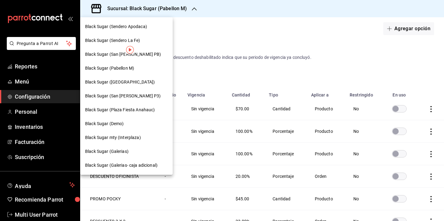
click at [121, 28] on span "Black Sugar (Sendero Apodaca)" at bounding box center [116, 26] width 62 height 6
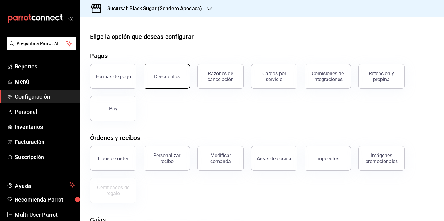
click at [172, 83] on button "Descuentos" at bounding box center [167, 76] width 46 height 25
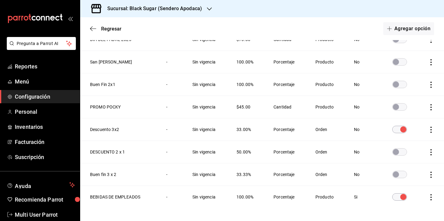
scroll to position [74, 0]
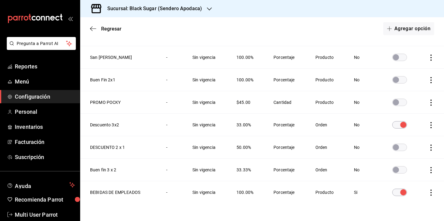
click at [397, 124] on input "discountsTable" at bounding box center [403, 124] width 22 height 7
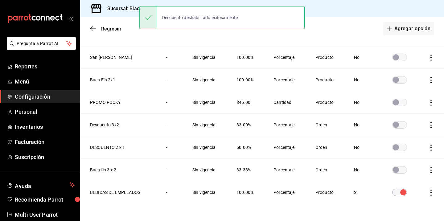
click at [125, 10] on h3 "Sucursal: Black Sugar (Sendero Apodaca)" at bounding box center [152, 8] width 100 height 7
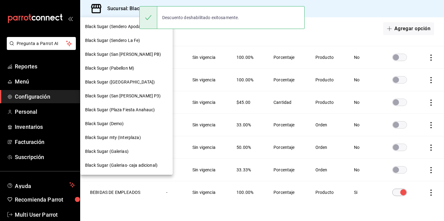
click at [120, 39] on span "Black Sugar (Sendero La Fe)" at bounding box center [112, 40] width 55 height 6
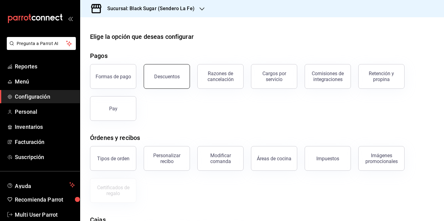
click at [181, 81] on button "Descuentos" at bounding box center [167, 76] width 46 height 25
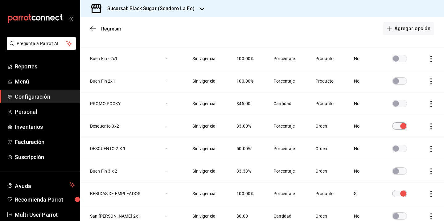
scroll to position [103, 0]
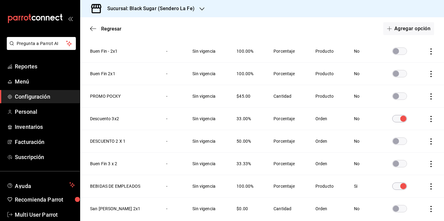
click at [398, 117] on input "discountsTable" at bounding box center [403, 118] width 22 height 7
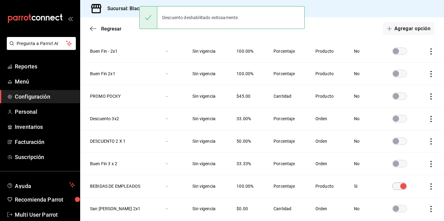
click at [111, 8] on h3 "Sucursal: Black Sugar (Sendero La Fe)" at bounding box center [148, 8] width 92 height 7
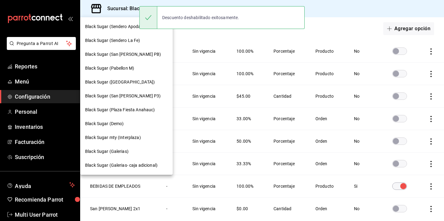
click at [116, 56] on span "Black Sugar (San Agustin PB)" at bounding box center [123, 54] width 76 height 6
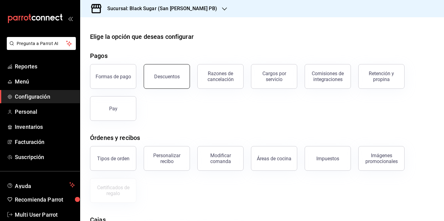
click at [166, 79] on button "Descuentos" at bounding box center [167, 76] width 46 height 25
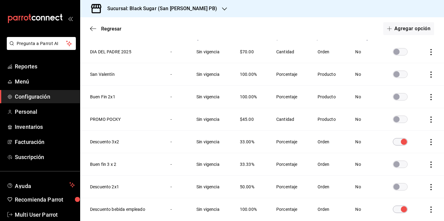
scroll to position [67, 0]
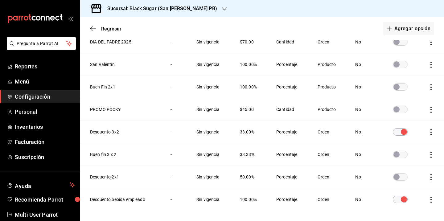
click at [400, 132] on input "discountsTable" at bounding box center [404, 131] width 22 height 7
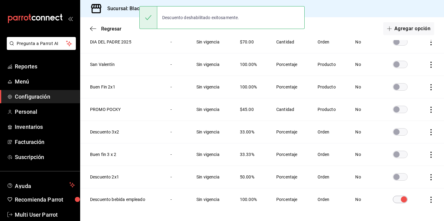
click at [125, 12] on div "Sucursal: Black Sugar (San Agustin PB)" at bounding box center [157, 8] width 144 height 17
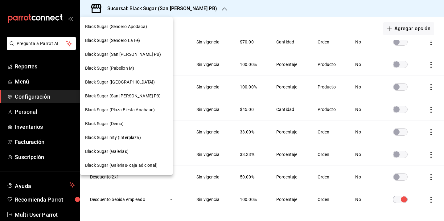
click at [129, 72] on div "Black Sugar (Pabellon M)" at bounding box center [126, 68] width 92 height 14
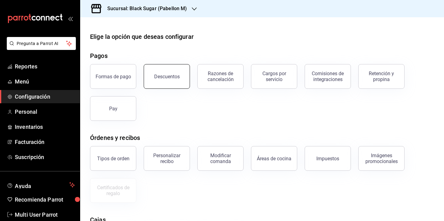
click at [168, 76] on div "Descuentos" at bounding box center [167, 77] width 26 height 6
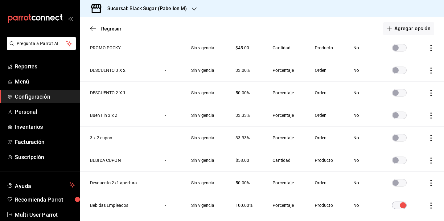
scroll to position [178, 0]
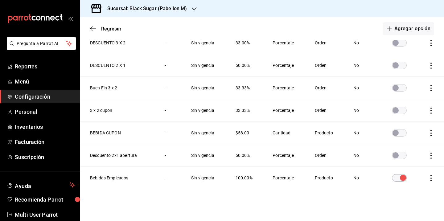
click at [131, 9] on h3 "Sucursal: Black Sugar (Pabellon M)" at bounding box center [144, 8] width 84 height 7
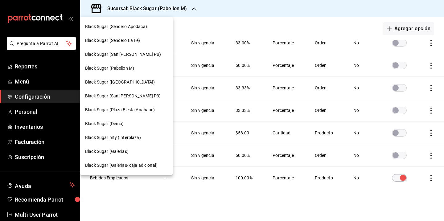
click at [122, 84] on span "Black Sugar (Plaza Tanarah)" at bounding box center [120, 82] width 70 height 6
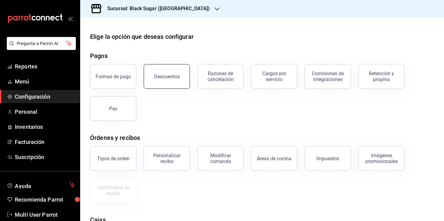
click at [179, 80] on button "Descuentos" at bounding box center [167, 76] width 46 height 25
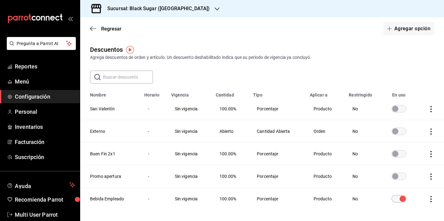
scroll to position [21, 0]
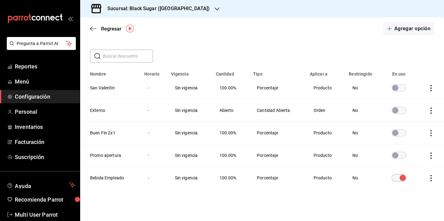
click at [147, 10] on h3 "Sucursal: Black Sugar (Plaza Tanarah)" at bounding box center [155, 8] width 107 height 7
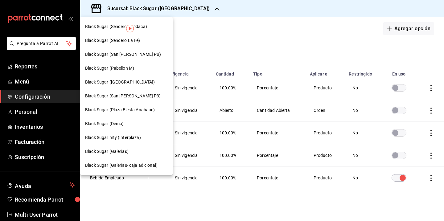
click at [120, 94] on span "Black Sugar (San Agustin P3)" at bounding box center [123, 96] width 76 height 6
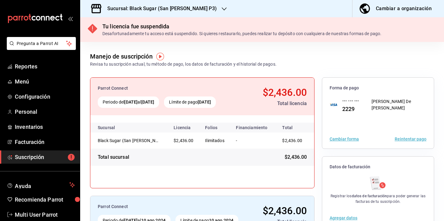
click at [222, 9] on icon "button" at bounding box center [224, 8] width 5 height 5
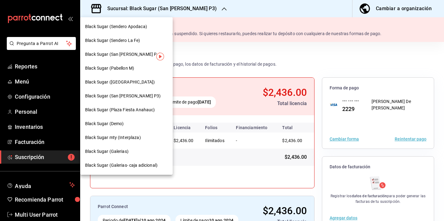
click at [136, 109] on span "Black Sugar (Plaza Fiesta Anahauc)" at bounding box center [120, 110] width 70 height 6
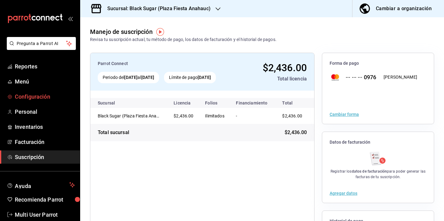
click at [35, 97] on span "Configuración" at bounding box center [45, 96] width 60 height 8
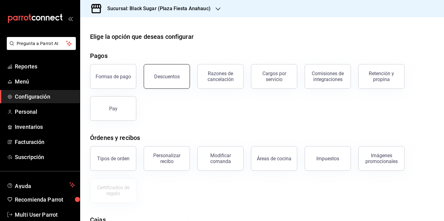
click at [179, 75] on button "Descuentos" at bounding box center [167, 76] width 46 height 25
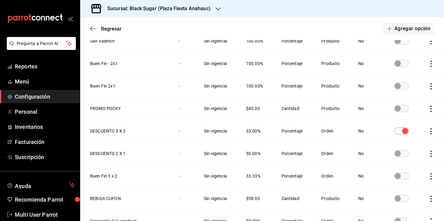
scroll to position [97, 0]
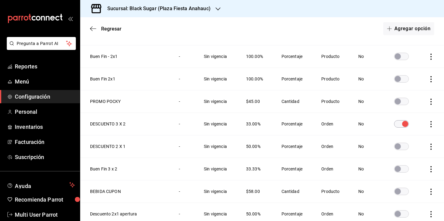
click at [397, 123] on input "discountsTable" at bounding box center [405, 123] width 22 height 7
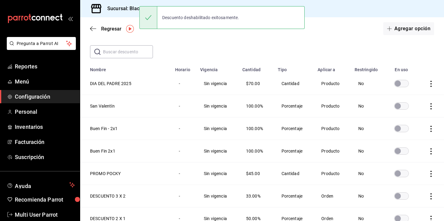
scroll to position [17, 0]
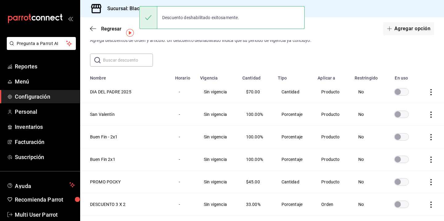
click at [121, 9] on h3 "Sucursal: Black Sugar (Plaza Fiesta Anahauc)" at bounding box center [156, 8] width 108 height 7
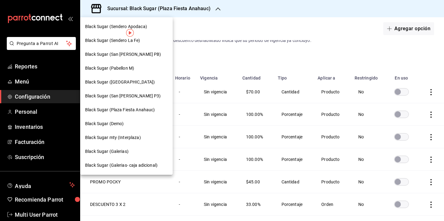
click at [133, 138] on span "Black Sugar mty (Interplaza)" at bounding box center [113, 137] width 56 height 6
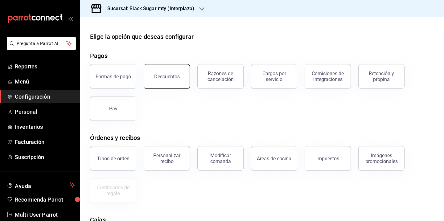
click at [162, 79] on div "Descuentos" at bounding box center [167, 77] width 26 height 6
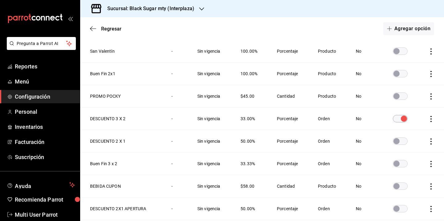
scroll to position [94, 0]
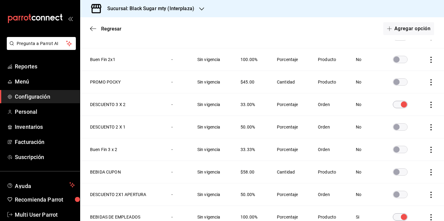
click at [398, 105] on input "discountsTable" at bounding box center [404, 104] width 22 height 7
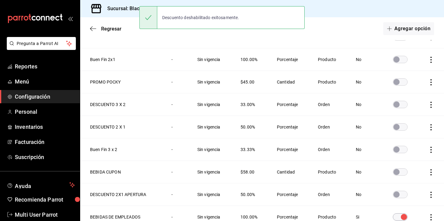
click at [123, 6] on h3 "Sucursal: Black Sugar mty (Interplaza)" at bounding box center [148, 8] width 92 height 7
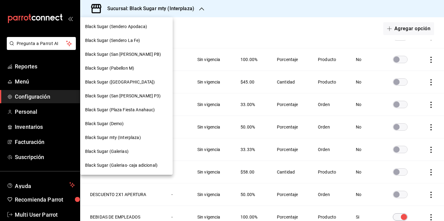
click at [119, 152] on span "Black Sugar (Galerias)" at bounding box center [106, 151] width 43 height 6
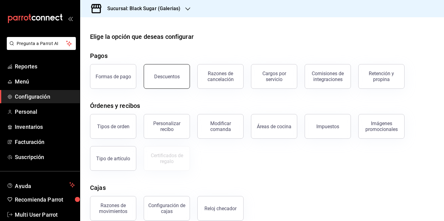
click at [175, 84] on button "Descuentos" at bounding box center [167, 76] width 46 height 25
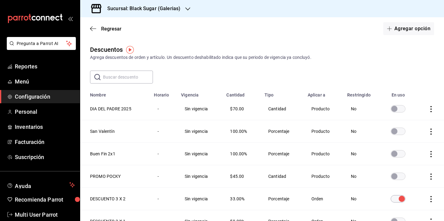
click at [392, 198] on input "discountsTable" at bounding box center [402, 198] width 22 height 7
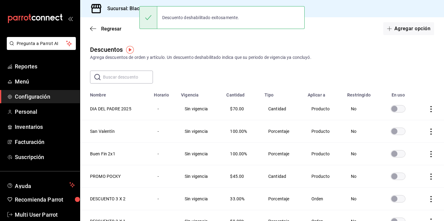
click at [125, 14] on div "Sucursal: Black Sugar (Galerias)" at bounding box center [139, 8] width 108 height 17
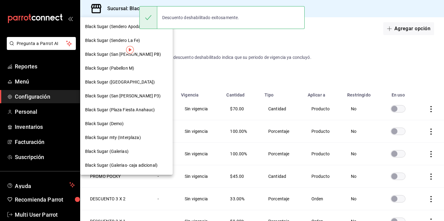
click at [129, 164] on span "Black Sugar (Galerias- caja adicional)" at bounding box center [121, 165] width 72 height 6
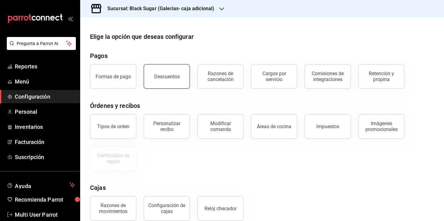
click at [182, 80] on button "Descuentos" at bounding box center [167, 76] width 46 height 25
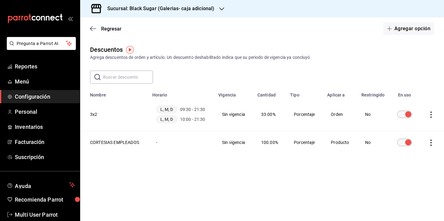
click at [403, 115] on input "discountsTable" at bounding box center [408, 114] width 22 height 7
